Goal: Task Accomplishment & Management: Use online tool/utility

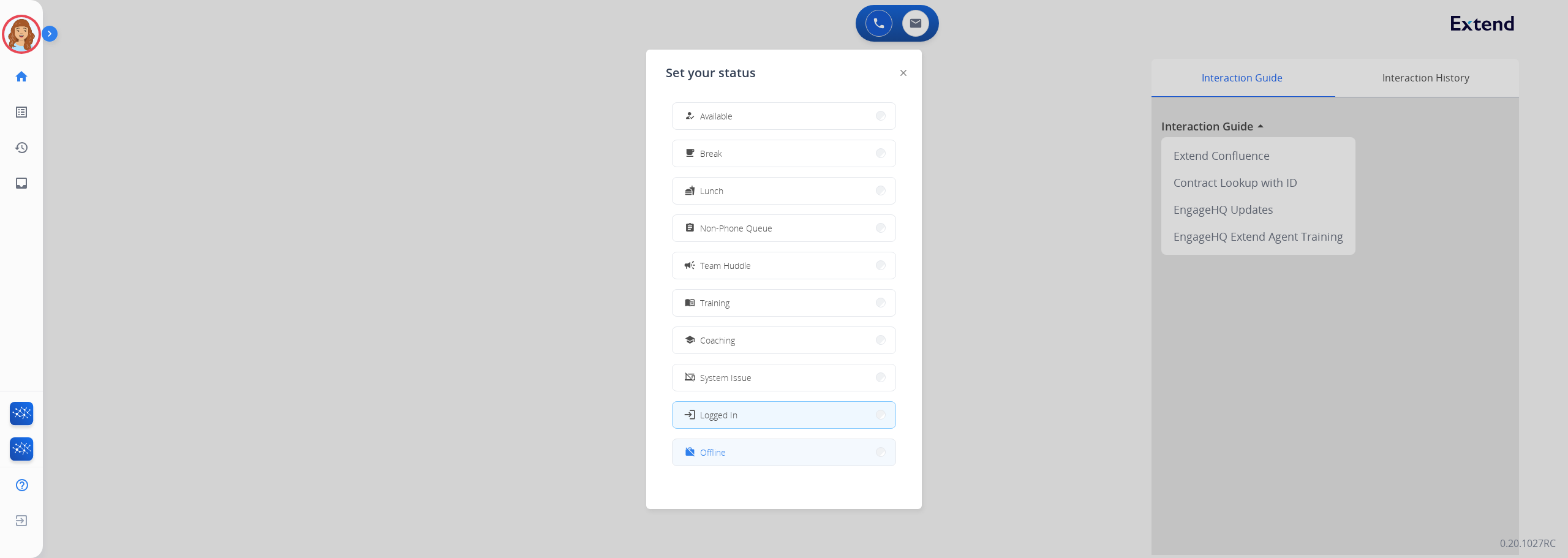
click at [708, 458] on span "Offline" at bounding box center [713, 452] width 25 height 13
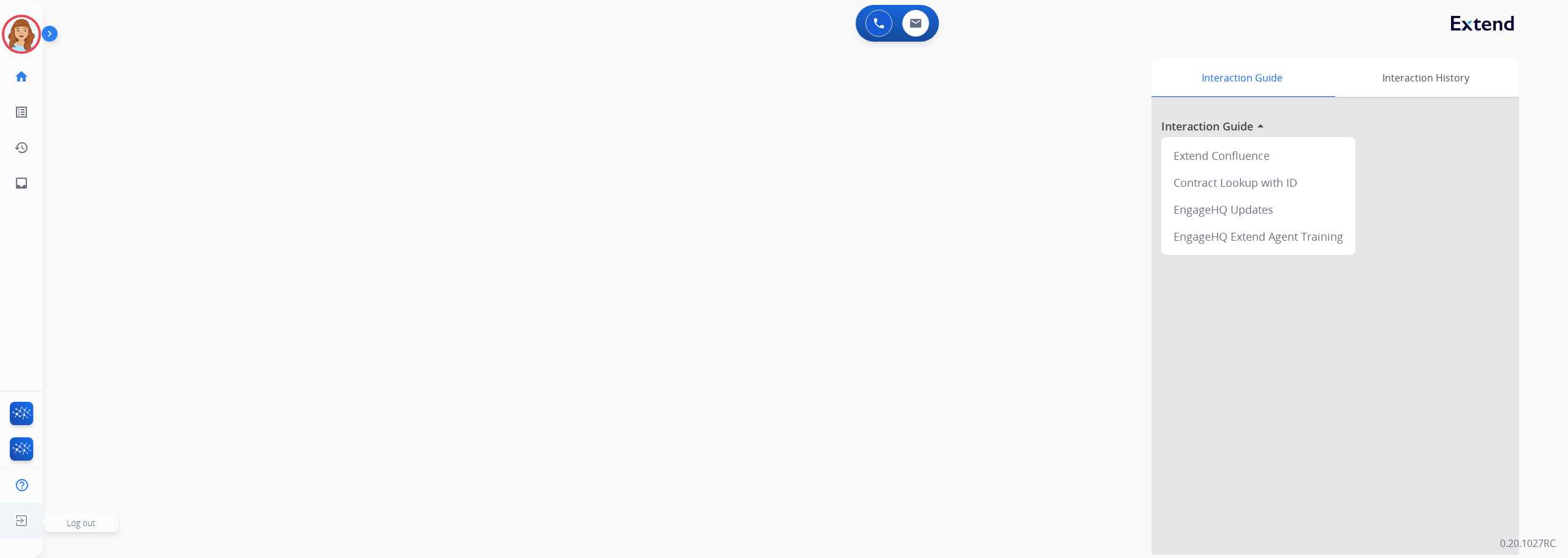
click at [25, 516] on img at bounding box center [21, 520] width 22 height 23
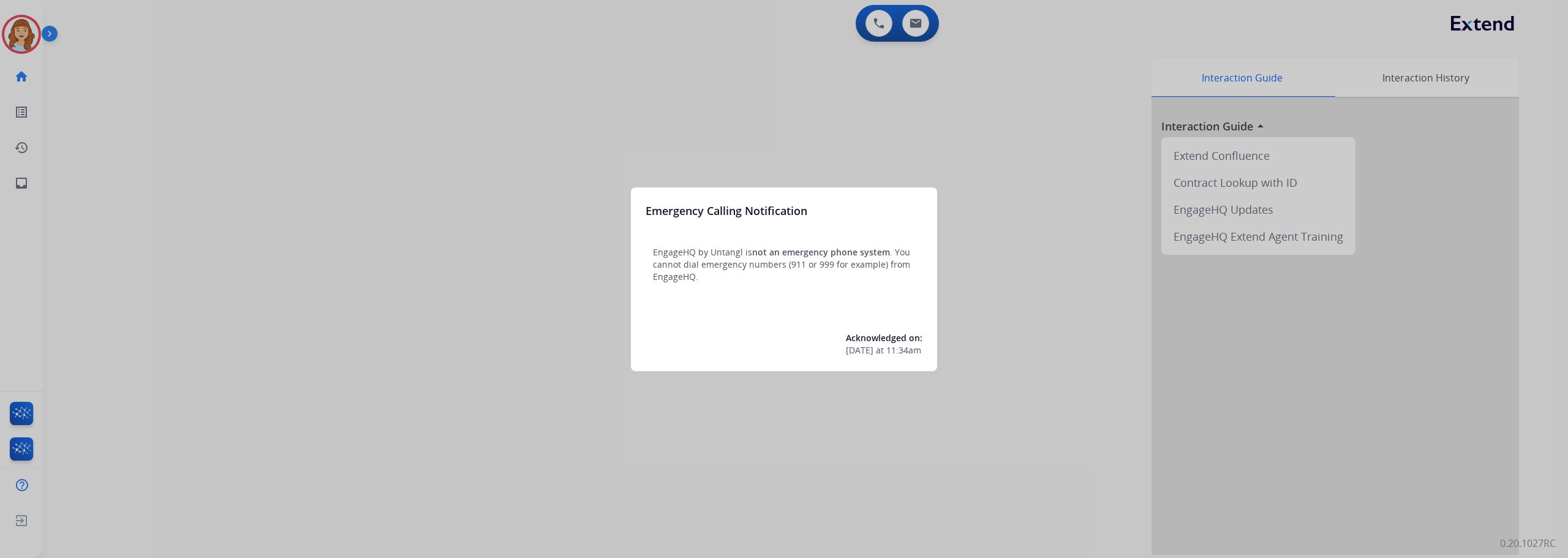
click at [27, 414] on div at bounding box center [784, 279] width 1568 height 558
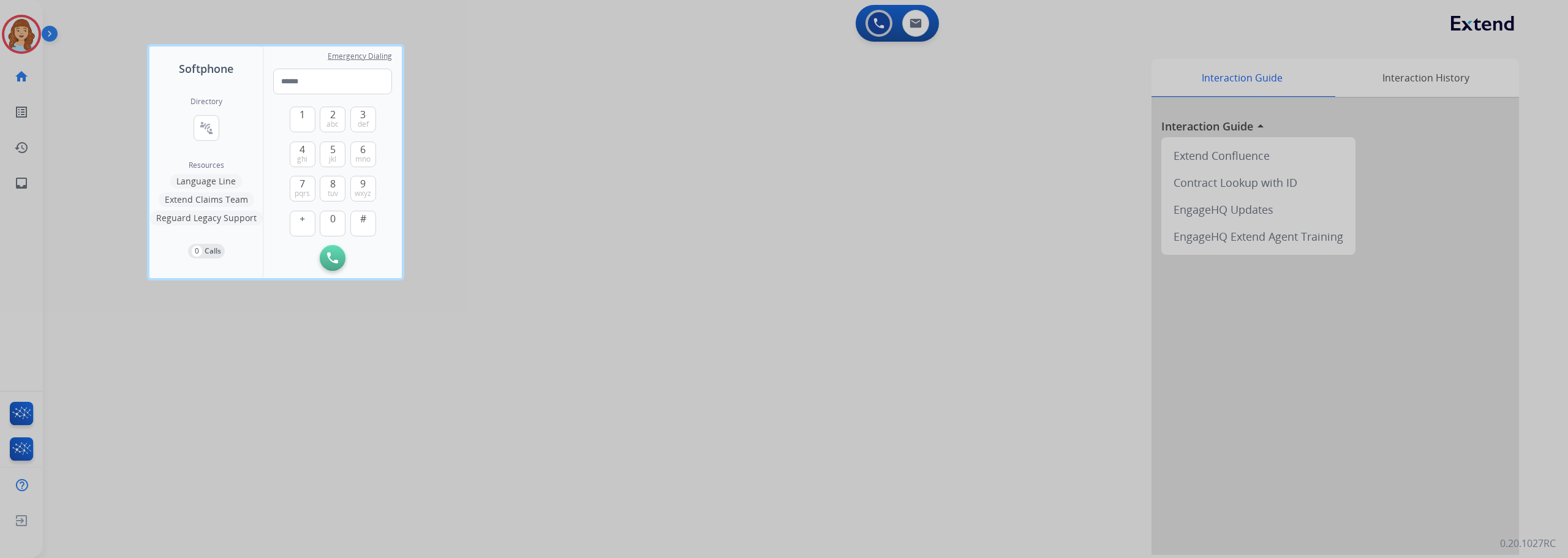
click at [27, 414] on div at bounding box center [784, 279] width 1568 height 558
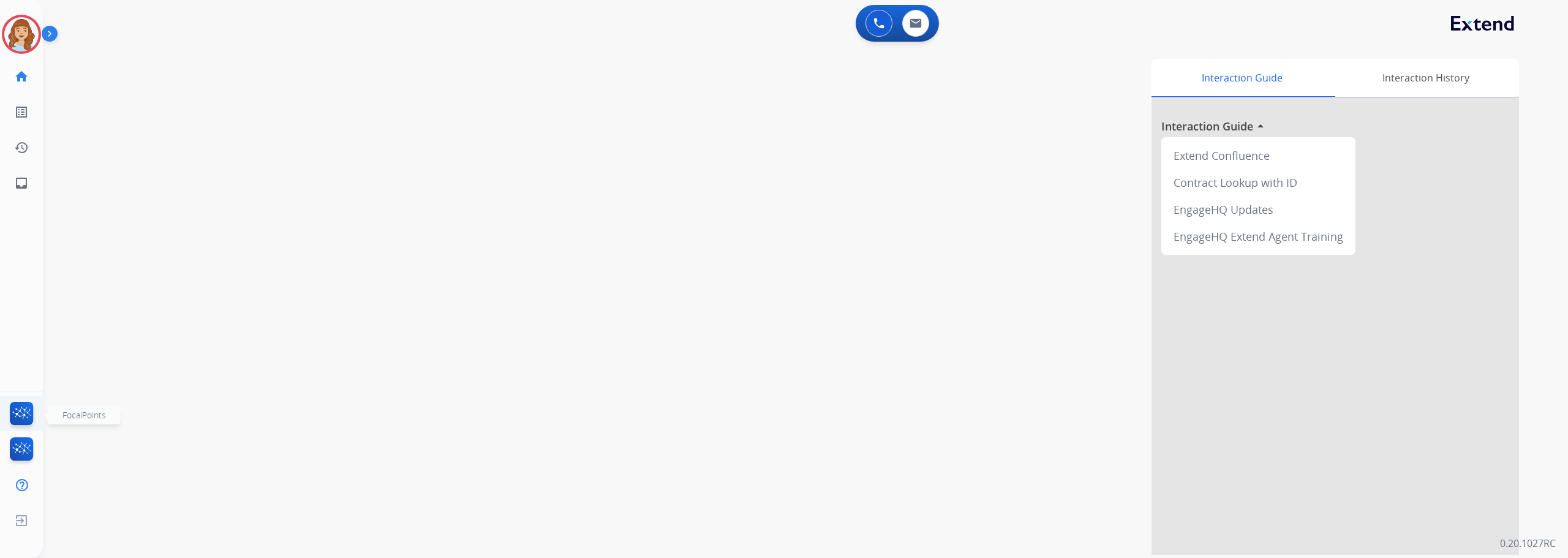
click at [27, 414] on img at bounding box center [21, 416] width 29 height 28
